Goal: Information Seeking & Learning: Learn about a topic

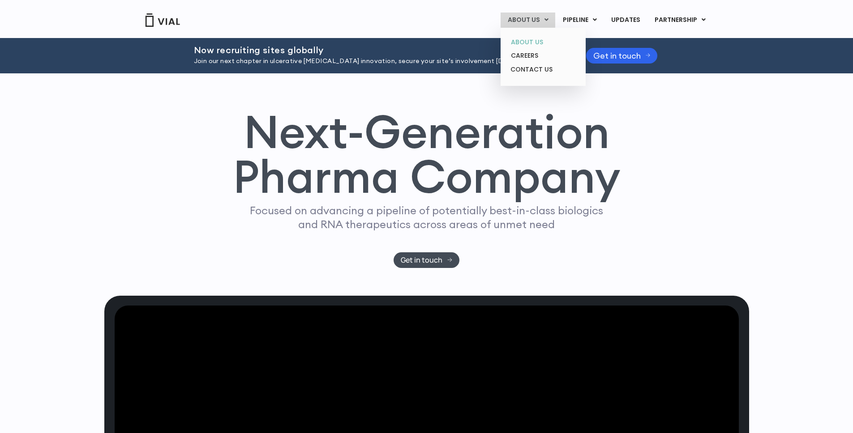
click at [544, 40] on link "ABOUT US" at bounding box center [542, 42] width 78 height 14
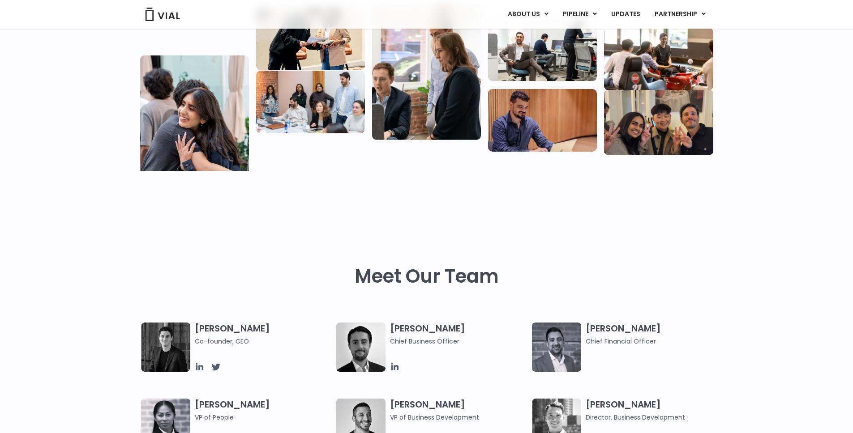
scroll to position [400, 0]
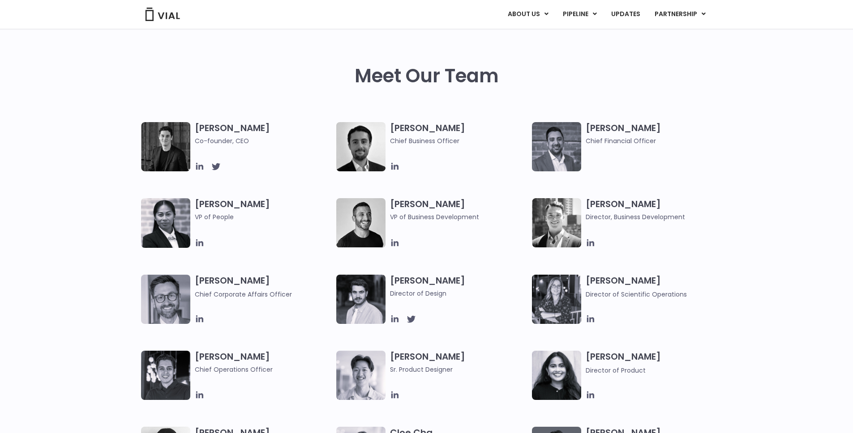
click at [776, 284] on div "[PERSON_NAME] Co-founder, CEO [PERSON_NAME] Chief Business Officer [PERSON_NAME…" at bounding box center [426, 312] width 853 height 381
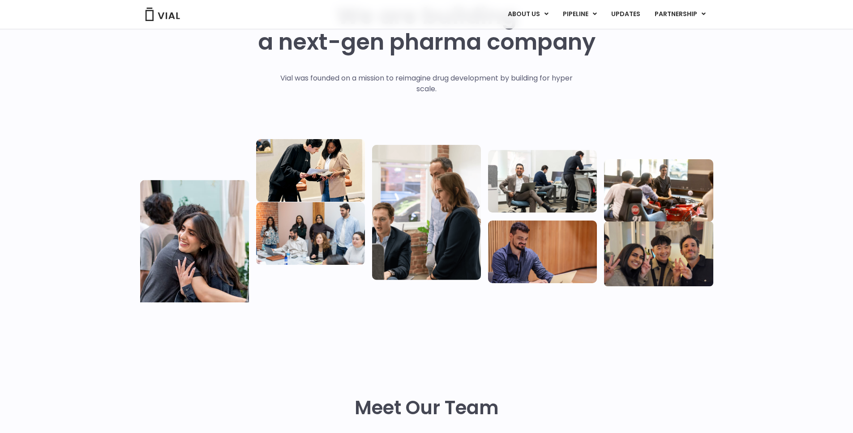
scroll to position [0, 0]
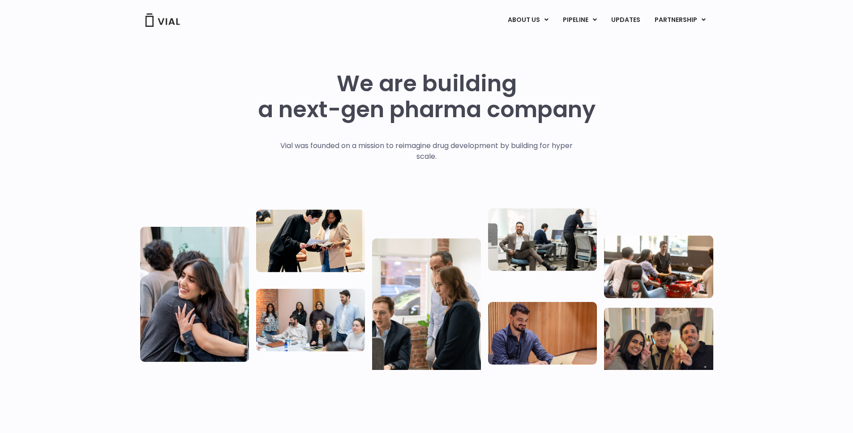
click at [674, 326] on img at bounding box center [658, 340] width 109 height 65
